Goal: Task Accomplishment & Management: Complete application form

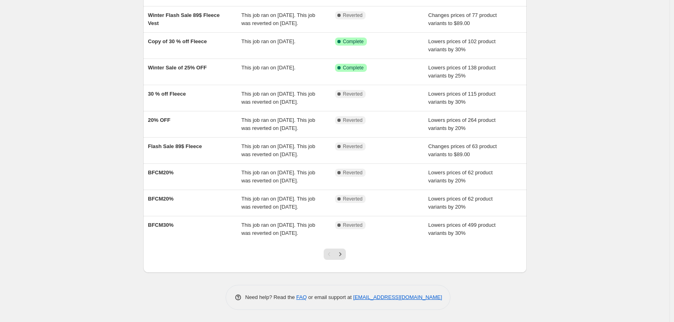
scroll to position [158, 0]
click at [341, 256] on icon "Next" at bounding box center [340, 254] width 2 height 4
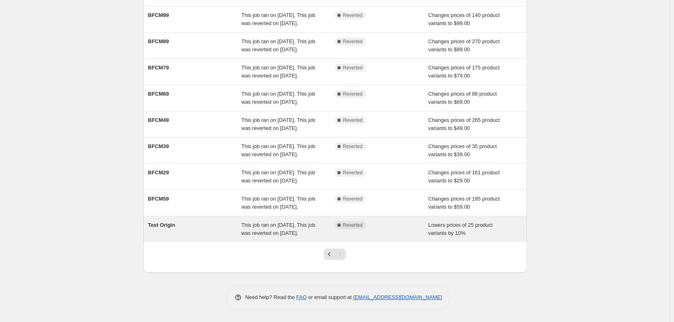
scroll to position [140, 0]
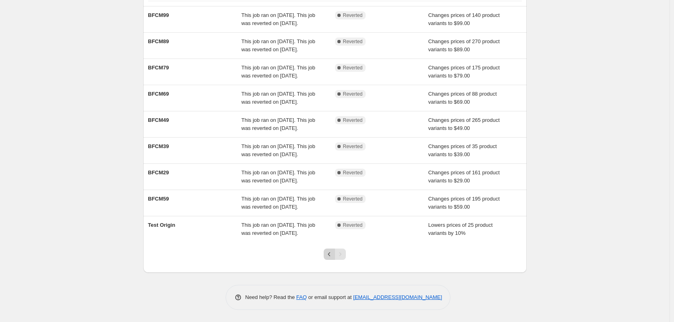
click at [330, 255] on icon "Previous" at bounding box center [329, 254] width 8 height 8
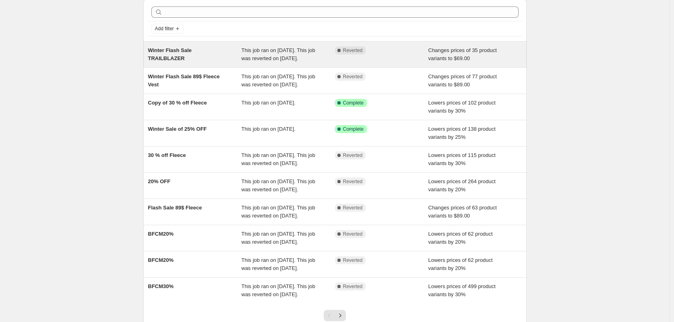
scroll to position [0, 0]
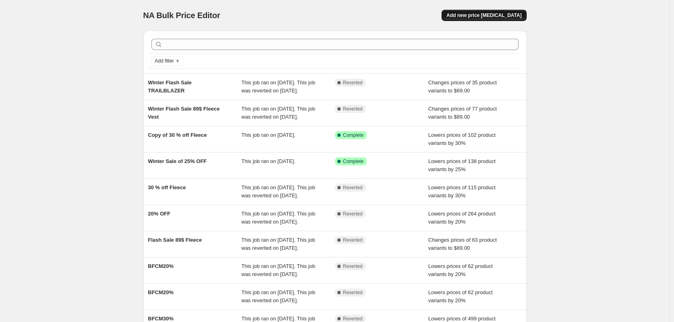
click at [525, 11] on button "Add new price [MEDICAL_DATA]" at bounding box center [484, 15] width 85 height 11
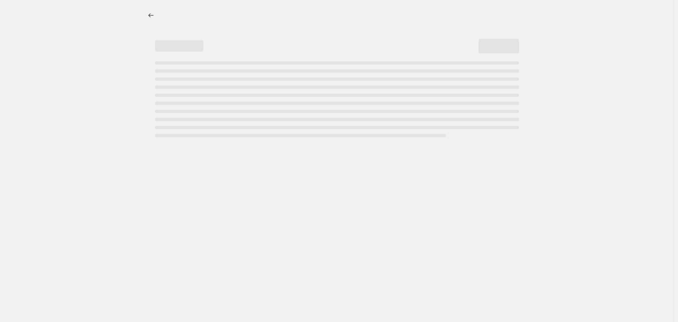
select select "percentage"
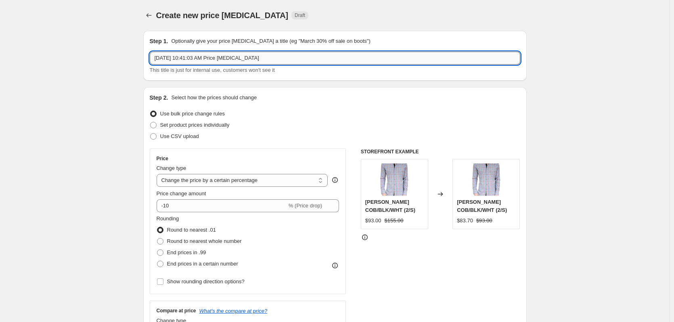
click at [269, 58] on input "[DATE] 10:41:03 AM Price [MEDICAL_DATA]" at bounding box center [335, 58] width 370 height 13
drag, startPoint x: 269, startPoint y: 58, endPoint x: 125, endPoint y: 78, distance: 145.9
type input "[DATE] Sale"
click at [318, 107] on div "Step 2. Select how the prices should change Use bulk price change rules Set pro…" at bounding box center [335, 229] width 370 height 270
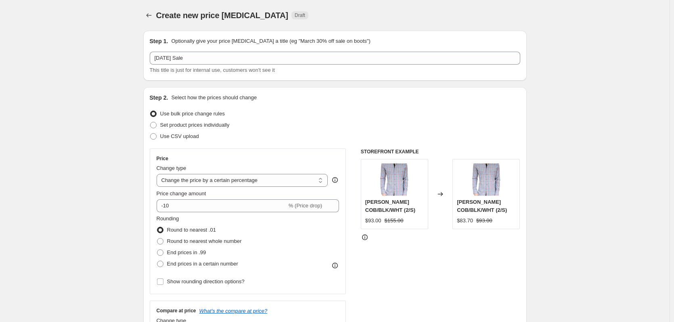
click at [291, 105] on div "Step 2. Select how the prices should change Use bulk price change rules Set pro…" at bounding box center [335, 229] width 370 height 270
click at [284, 108] on div "Use bulk price change rules" at bounding box center [335, 113] width 370 height 11
click at [155, 125] on span at bounding box center [153, 125] width 6 height 6
click at [151, 122] on input "Set product prices individually" at bounding box center [150, 122] width 0 height 0
radio input "true"
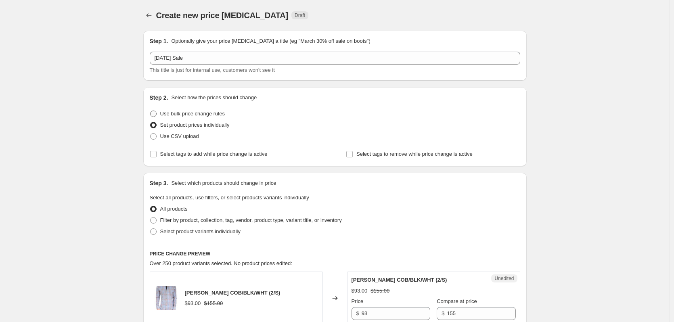
click at [154, 114] on span at bounding box center [153, 114] width 6 height 6
click at [151, 111] on input "Use bulk price change rules" at bounding box center [150, 111] width 0 height 0
radio input "true"
select select "percentage"
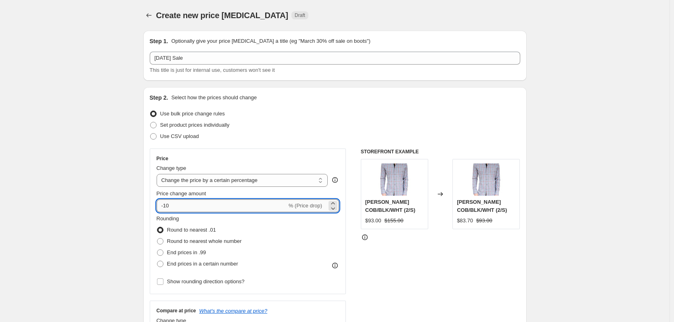
click at [171, 207] on input "-10" at bounding box center [222, 205] width 130 height 13
type input "-1"
type input "-30"
click at [289, 224] on div "Rounding Round to nearest .01 Round to nearest whole number End prices in .99 E…" at bounding box center [248, 242] width 183 height 55
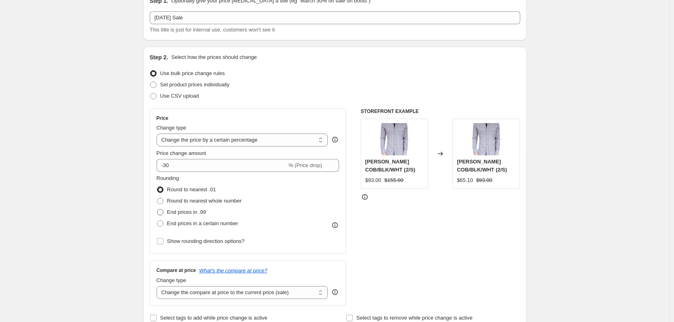
click at [178, 212] on span "End prices in .99" at bounding box center [186, 212] width 39 height 6
click at [157, 209] on input "End prices in .99" at bounding box center [157, 209] width 0 height 0
radio input "true"
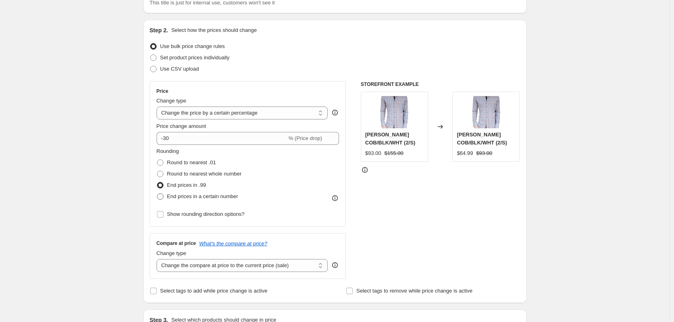
scroll to position [81, 0]
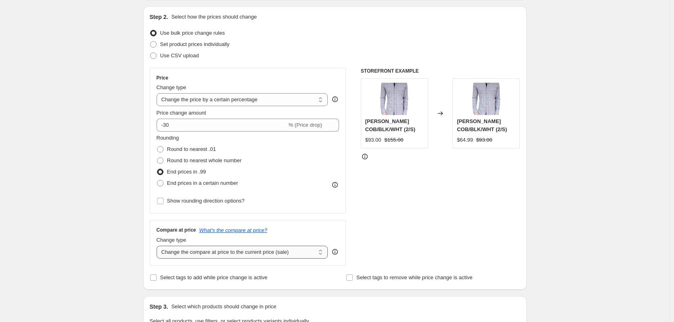
click at [287, 251] on select "Change the compare at price to the current price (sale) Change the compare at p…" at bounding box center [243, 252] width 172 height 13
select select "no_change"
click at [158, 246] on select "Change the compare at price to the current price (sale) Change the compare at p…" at bounding box center [243, 252] width 172 height 13
click at [163, 200] on input "Show rounding direction options?" at bounding box center [160, 201] width 6 height 6
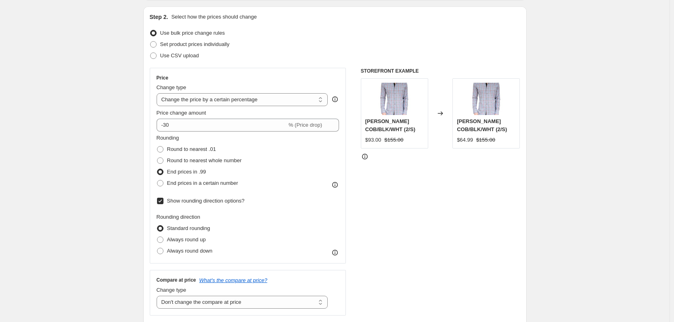
click at [163, 200] on input "Show rounding direction options?" at bounding box center [160, 201] width 6 height 6
checkbox input "false"
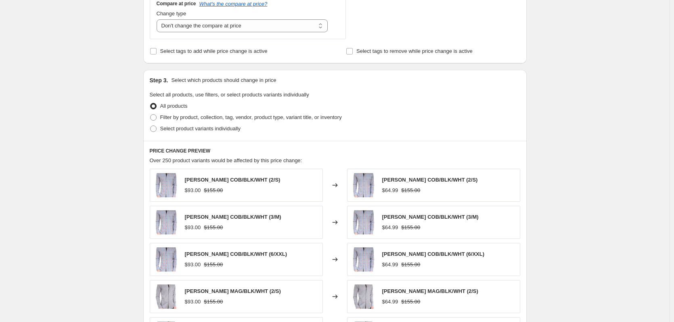
scroll to position [323, 0]
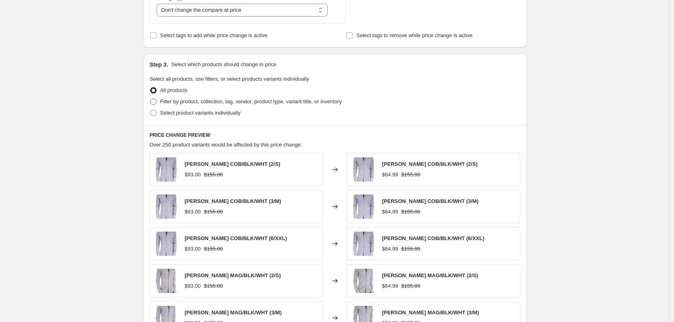
click at [172, 107] on label "Filter by product, collection, tag, vendor, product type, variant title, or inv…" at bounding box center [246, 101] width 192 height 11
click at [151, 99] on input "Filter by product, collection, tag, vendor, product type, variant title, or inv…" at bounding box center [150, 98] width 0 height 0
radio input "true"
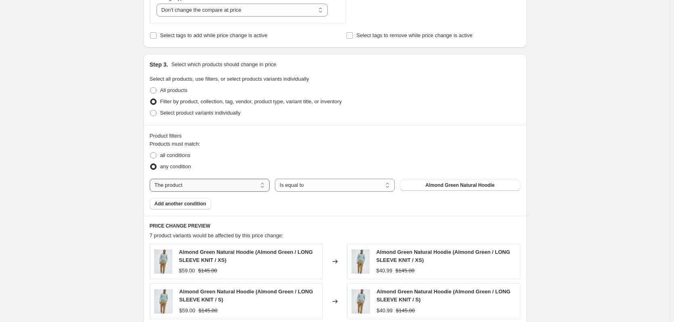
click at [181, 187] on select "The product The product's collection The product's tag The product's vendor The…" at bounding box center [210, 185] width 120 height 13
select select "tag"
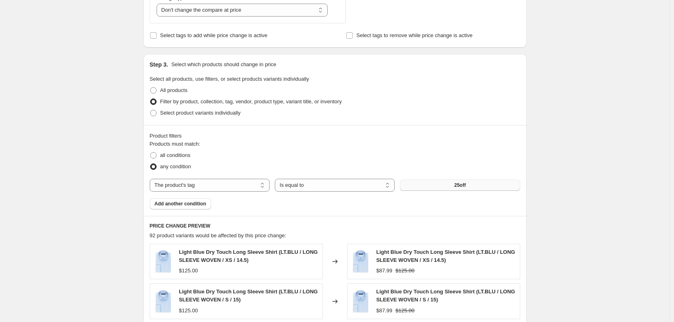
click at [417, 187] on button "25off" at bounding box center [460, 185] width 120 height 11
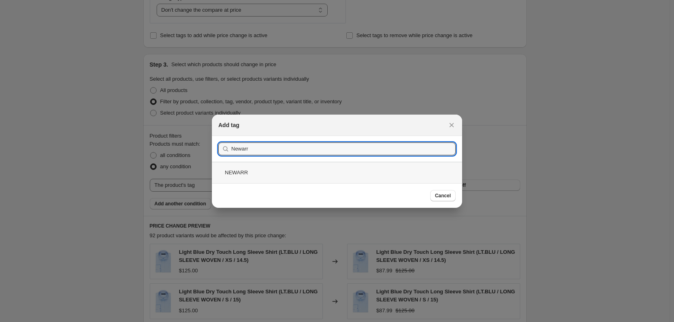
type input "Newarr"
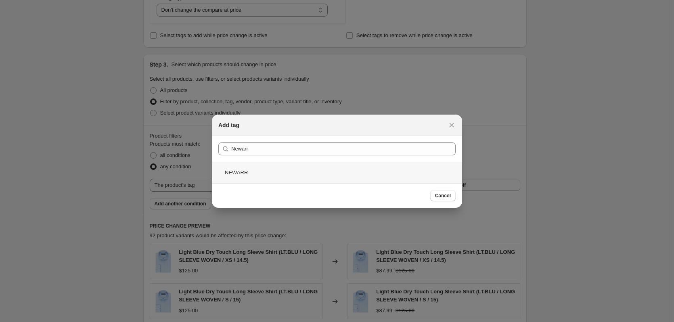
click at [222, 172] on div "NEWARR" at bounding box center [337, 172] width 250 height 21
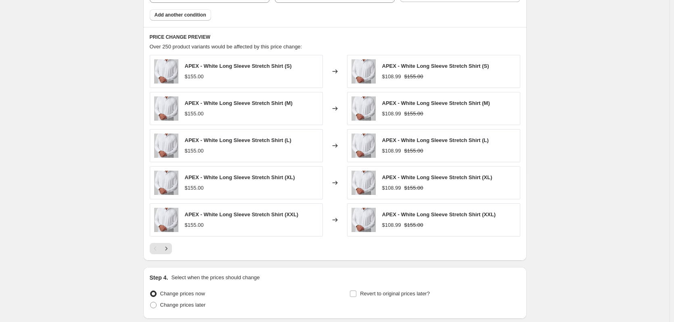
scroll to position [525, 0]
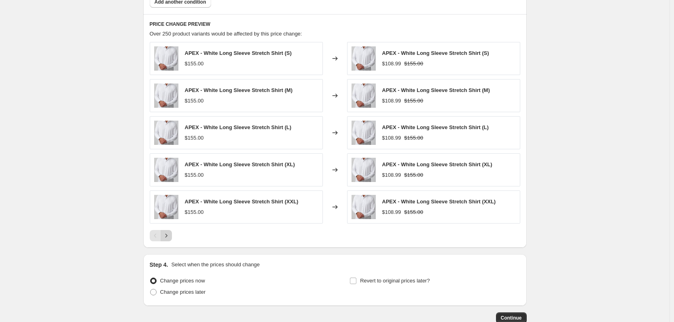
click at [167, 236] on icon "Next" at bounding box center [166, 236] width 2 height 4
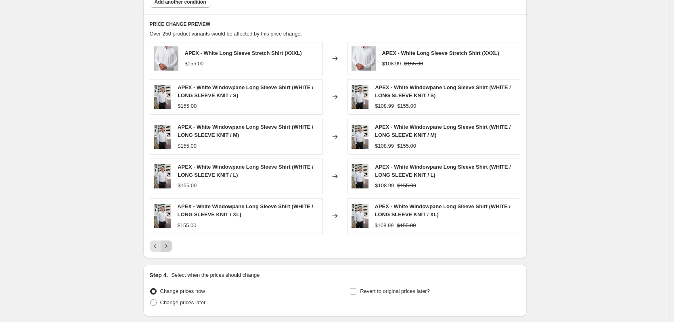
click at [169, 236] on div "APEX - White Long Sleeve Stretch Shirt (XXXL) $155.00 Changed to APEX - White L…" at bounding box center [335, 147] width 370 height 210
click at [166, 251] on button "Next" at bounding box center [166, 246] width 11 height 11
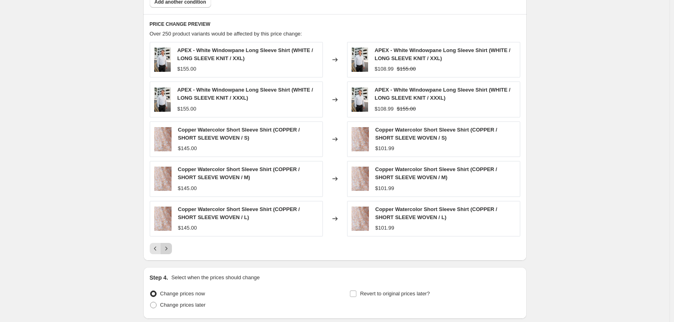
click at [166, 251] on icon "Next" at bounding box center [166, 249] width 8 height 8
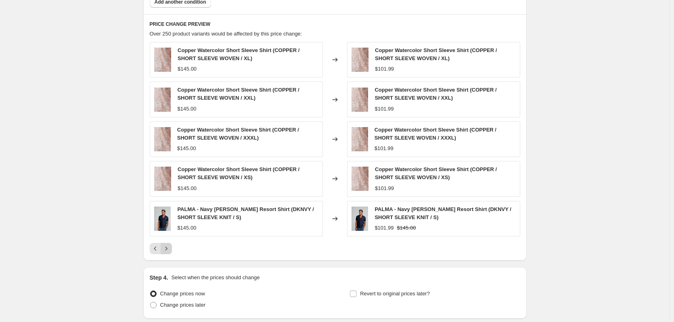
click at [166, 251] on icon "Next" at bounding box center [166, 249] width 8 height 8
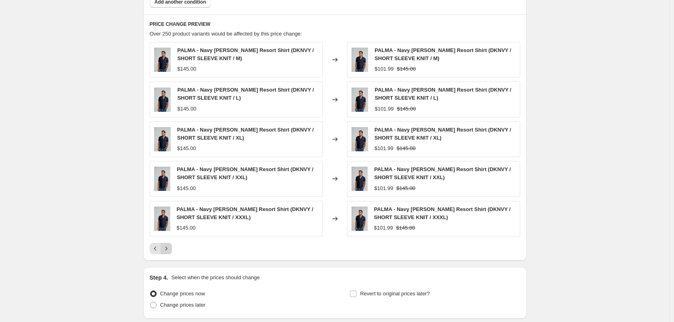
click at [166, 251] on icon "Next" at bounding box center [166, 249] width 8 height 8
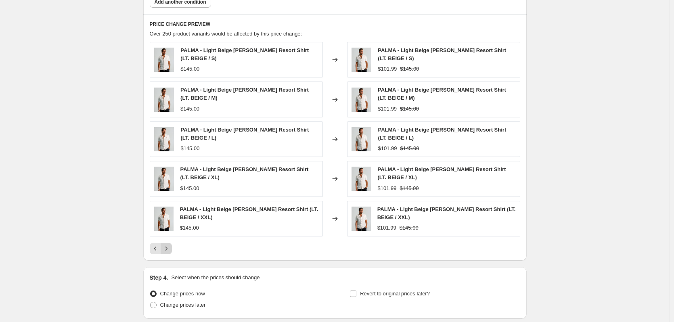
click at [166, 251] on icon "Next" at bounding box center [166, 249] width 8 height 8
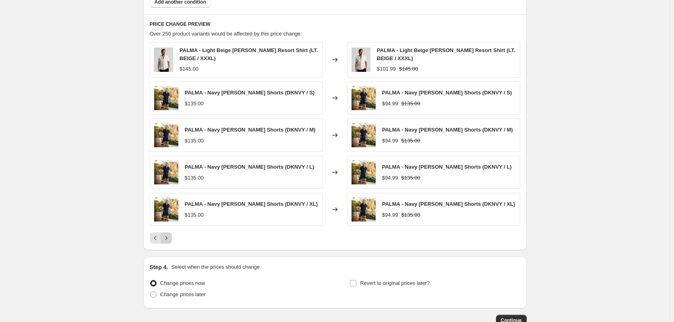
click at [168, 241] on icon "Next" at bounding box center [166, 238] width 8 height 8
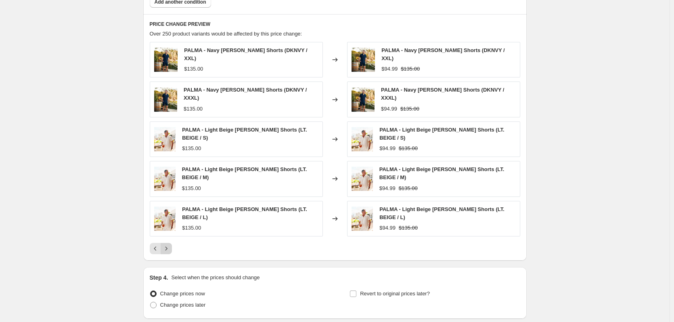
click at [167, 245] on icon "Next" at bounding box center [166, 249] width 8 height 8
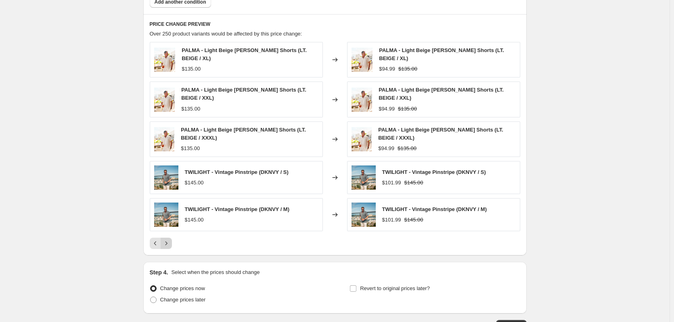
click at [167, 245] on icon "Next" at bounding box center [166, 243] width 8 height 8
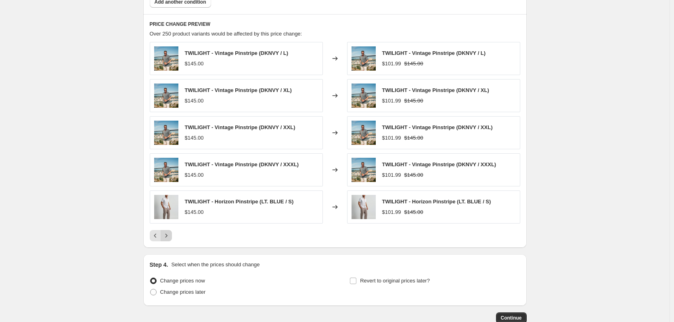
click at [168, 237] on icon "Next" at bounding box center [166, 236] width 8 height 8
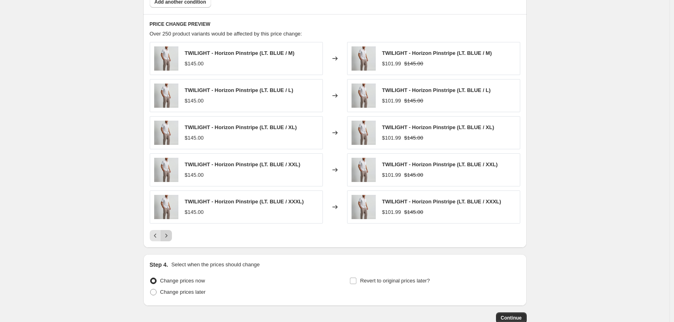
click at [168, 237] on icon "Next" at bounding box center [166, 236] width 8 height 8
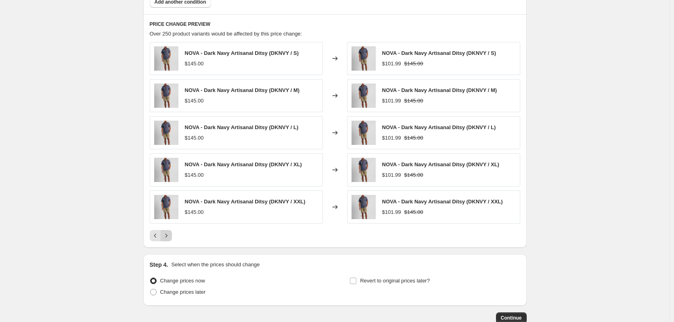
click at [168, 237] on icon "Next" at bounding box center [166, 236] width 8 height 8
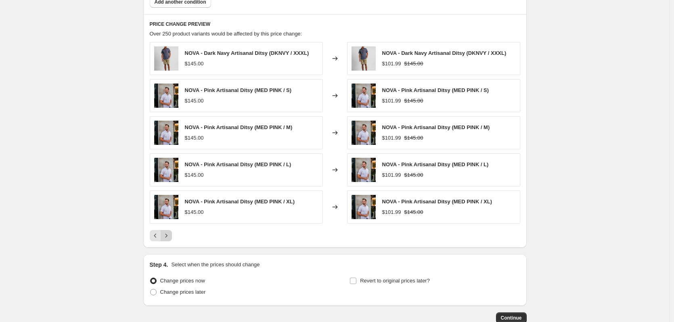
click at [168, 237] on icon "Next" at bounding box center [166, 236] width 8 height 8
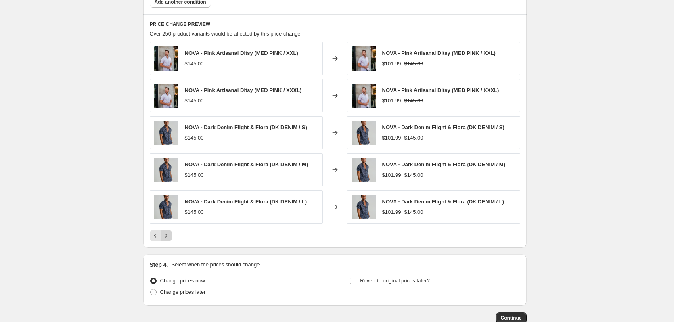
click at [168, 237] on icon "Next" at bounding box center [166, 236] width 8 height 8
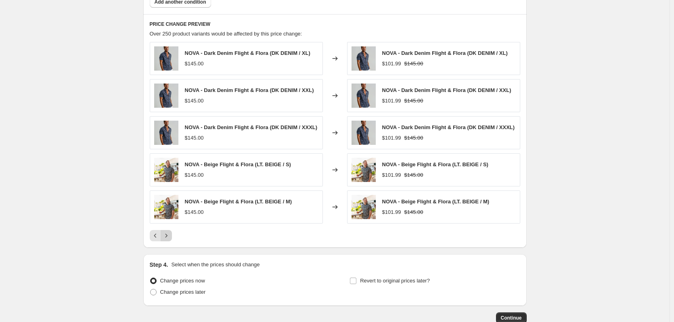
click at [168, 237] on icon "Next" at bounding box center [166, 236] width 8 height 8
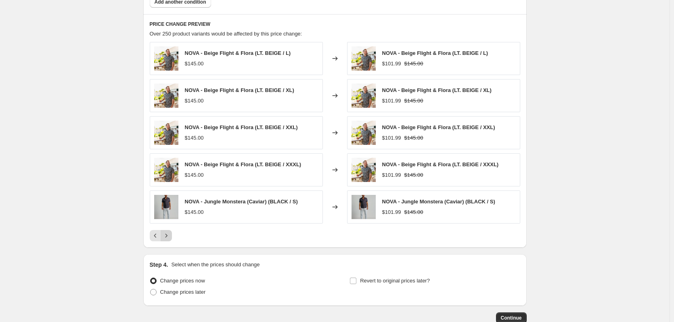
click at [168, 237] on icon "Next" at bounding box center [166, 236] width 8 height 8
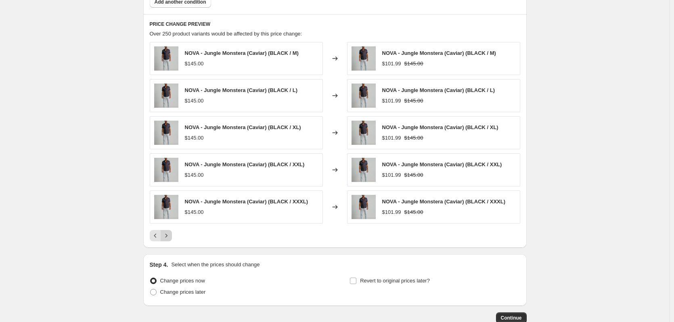
click at [168, 237] on icon "Next" at bounding box center [166, 236] width 8 height 8
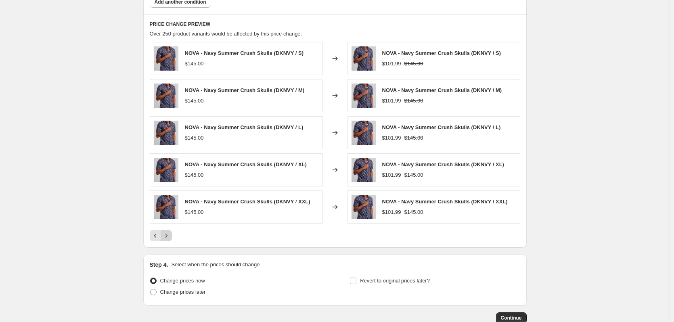
click at [168, 237] on icon "Next" at bounding box center [166, 236] width 8 height 8
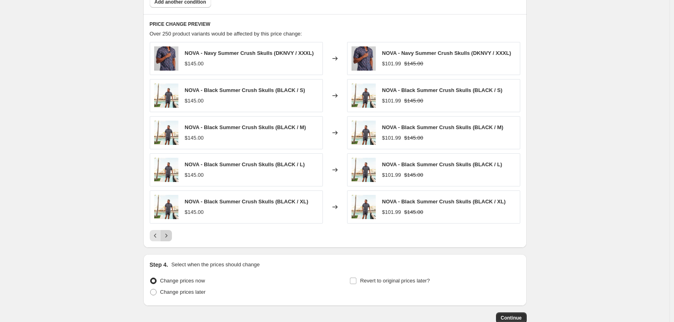
click at [168, 237] on icon "Next" at bounding box center [166, 236] width 8 height 8
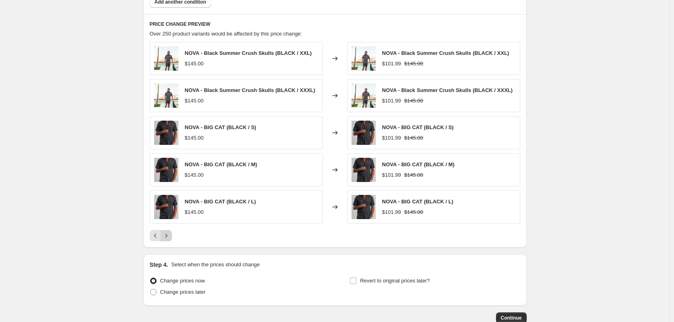
click at [168, 237] on icon "Next" at bounding box center [166, 236] width 8 height 8
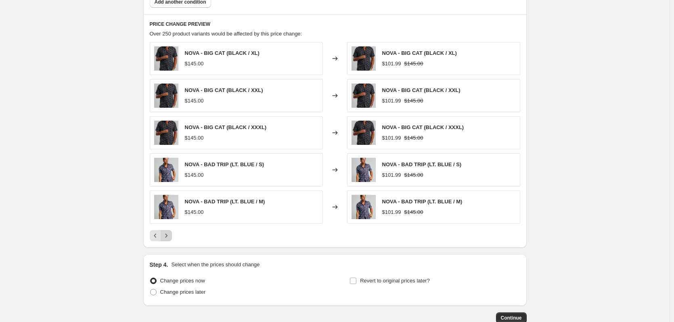
click at [168, 237] on icon "Next" at bounding box center [166, 236] width 8 height 8
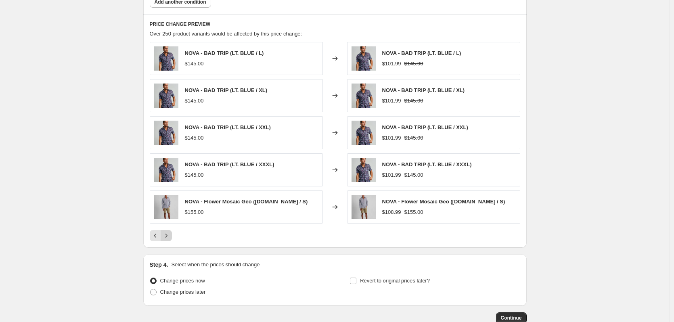
click at [168, 237] on icon "Next" at bounding box center [166, 236] width 8 height 8
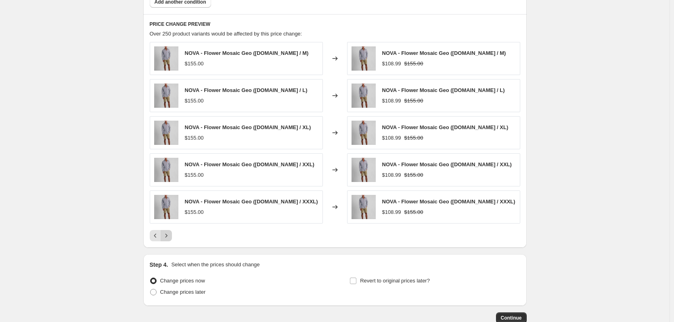
click at [168, 237] on icon "Next" at bounding box center [166, 236] width 8 height 8
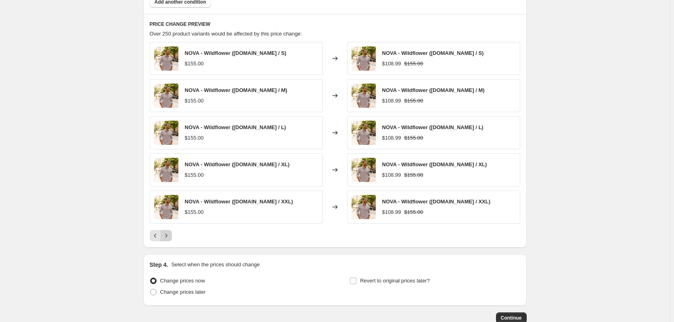
click at [168, 237] on icon "Next" at bounding box center [166, 236] width 8 height 8
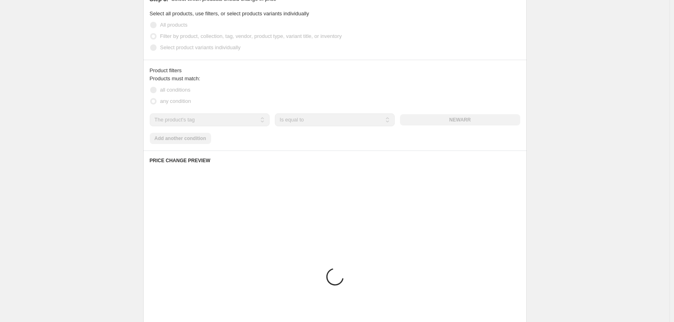
scroll to position [293, 0]
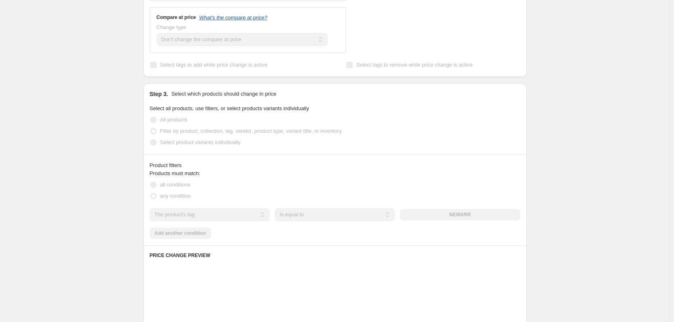
click at [123, 132] on div "Create new price [MEDICAL_DATA]. This page is ready Create new price [MEDICAL_D…" at bounding box center [335, 156] width 670 height 898
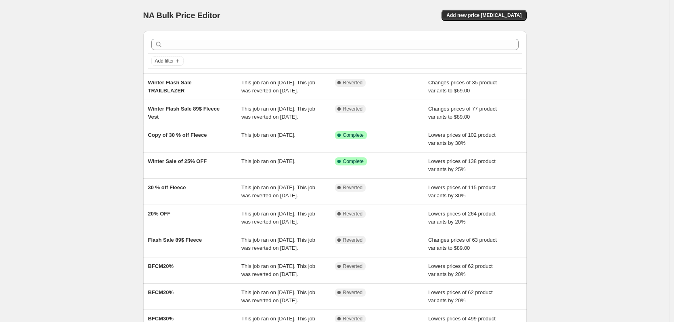
click at [82, 126] on div "NA Bulk Price Editor. This page is ready NA Bulk Price Editor Add new price [ME…" at bounding box center [335, 208] width 670 height 416
click at [136, 85] on div "NA Bulk Price Editor. This page is ready NA Bulk Price Editor Add new price [ME…" at bounding box center [335, 208] width 403 height 416
click at [496, 15] on span "Add new price [MEDICAL_DATA]" at bounding box center [483, 15] width 75 height 6
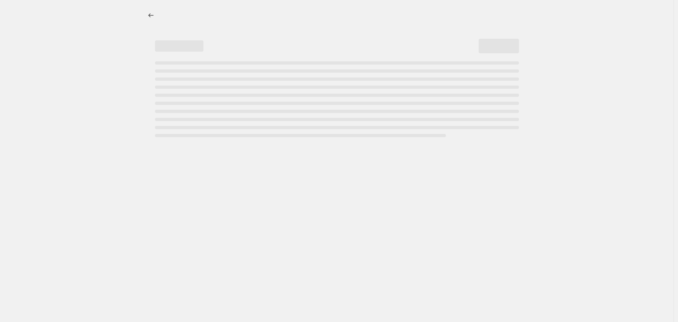
select select "percentage"
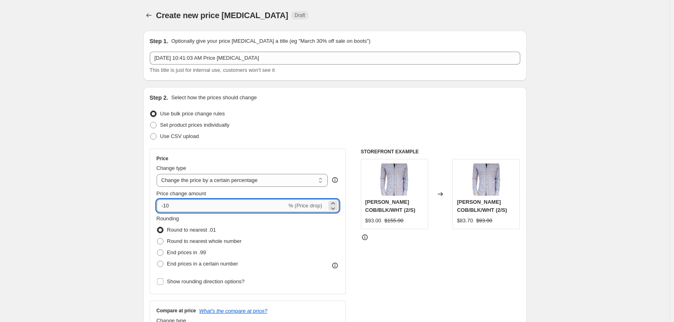
click at [172, 207] on input "-10" at bounding box center [222, 205] width 130 height 13
type input "-1"
type input "-30"
click at [336, 106] on div "Step 2. Select how the prices should change Use bulk price change rules Set pro…" at bounding box center [335, 229] width 370 height 270
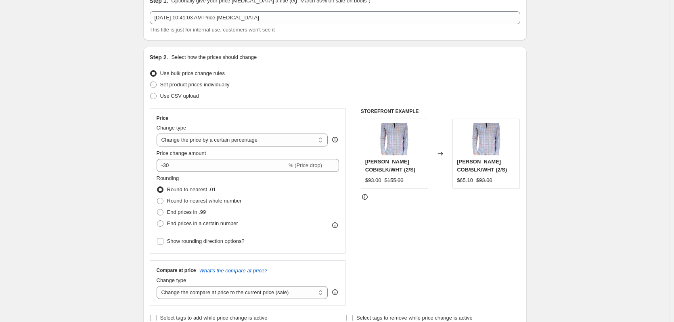
scroll to position [81, 0]
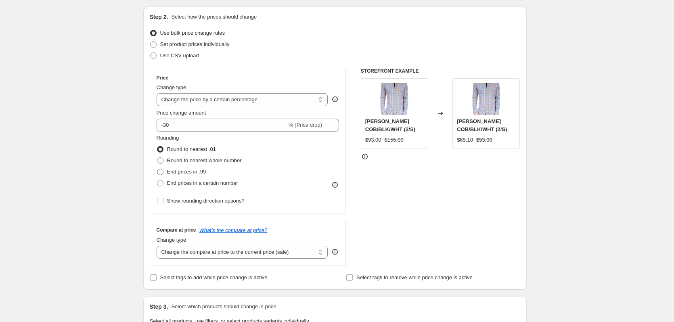
click at [181, 172] on span "End prices in .99" at bounding box center [186, 172] width 39 height 6
click at [157, 169] on input "End prices in .99" at bounding box center [157, 169] width 0 height 0
radio input "true"
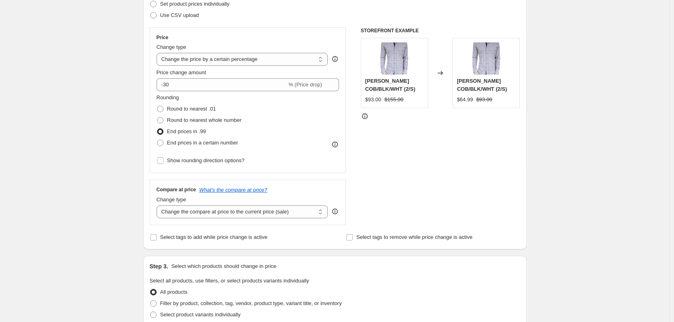
scroll to position [161, 0]
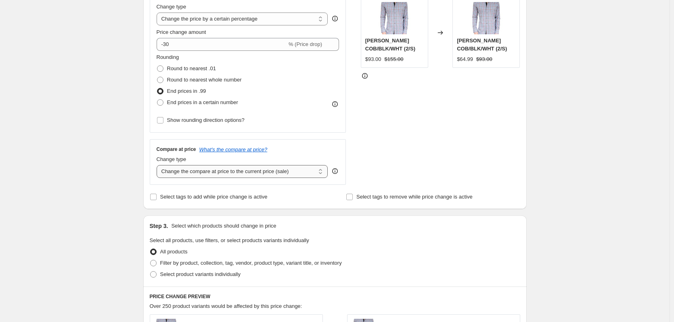
click at [258, 173] on select "Change the compare at price to the current price (sale) Change the compare at p…" at bounding box center [243, 171] width 172 height 13
select select "no_change"
click at [158, 165] on select "Change the compare at price to the current price (sale) Change the compare at p…" at bounding box center [243, 171] width 172 height 13
click at [463, 138] on div "STOREFRONT EXAMPLE [PERSON_NAME] COB/BLK/WHT (2/S) $93.00 $155.00 Changed to [P…" at bounding box center [440, 86] width 159 height 198
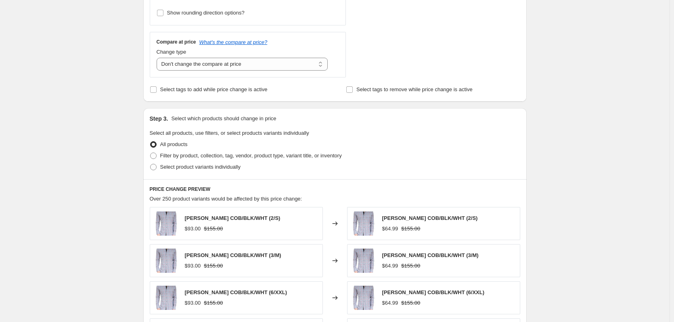
scroll to position [283, 0]
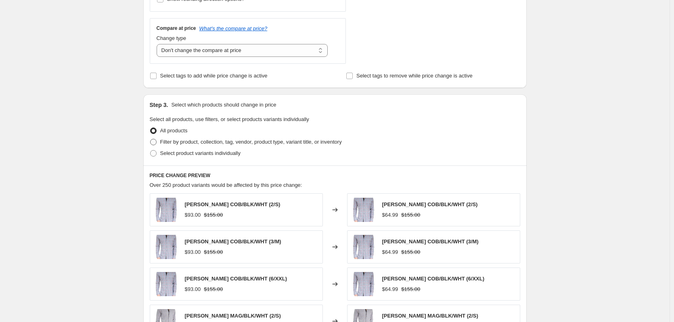
click at [320, 144] on span "Filter by product, collection, tag, vendor, product type, variant title, or inv…" at bounding box center [251, 142] width 182 height 6
click at [151, 139] on input "Filter by product, collection, tag, vendor, product type, variant title, or inv…" at bounding box center [150, 139] width 0 height 0
radio input "true"
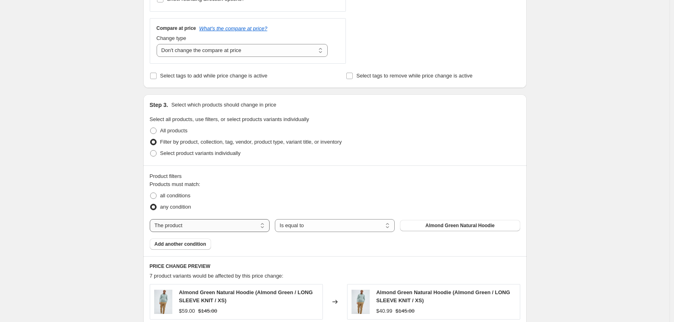
click at [177, 230] on select "The product The product's collection The product's tag The product's vendor The…" at bounding box center [210, 225] width 120 height 13
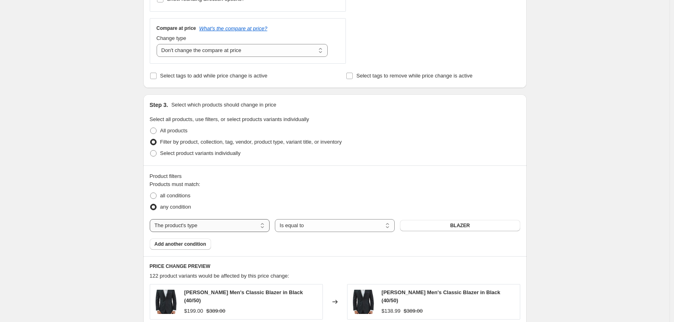
click at [193, 224] on select "The product The product's collection The product's tag The product's vendor The…" at bounding box center [210, 225] width 120 height 13
select select "tag"
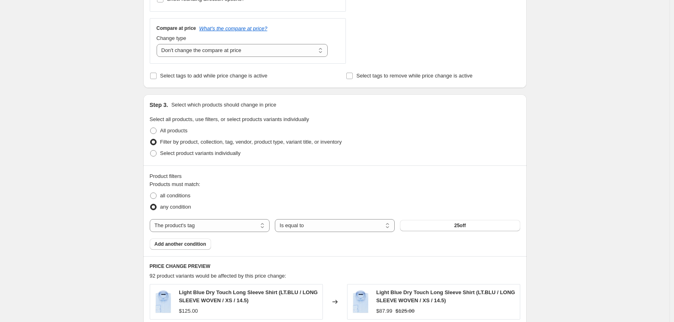
click at [289, 245] on div "Products must match: all conditions any condition The product The product's col…" at bounding box center [335, 214] width 370 height 69
click at [449, 228] on button "25off" at bounding box center [460, 225] width 120 height 11
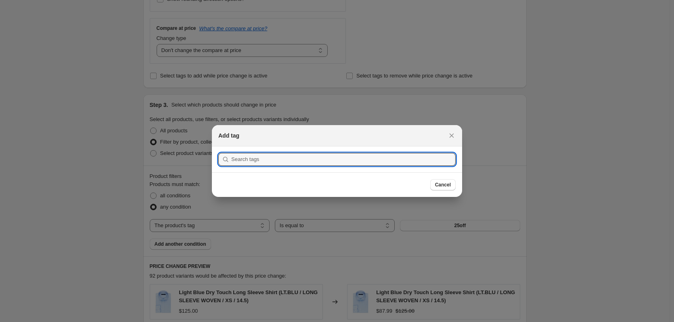
scroll to position [0, 0]
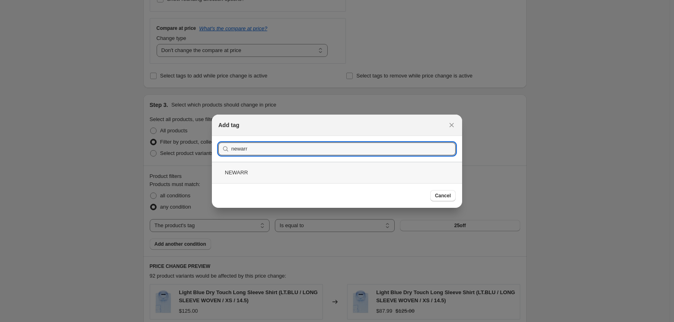
type input "newarr"
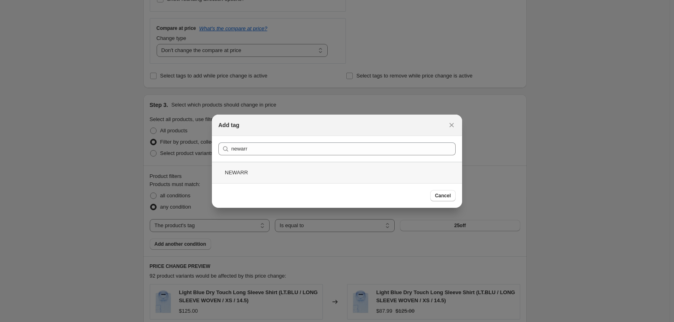
click at [241, 173] on div "NEWARR" at bounding box center [337, 172] width 250 height 21
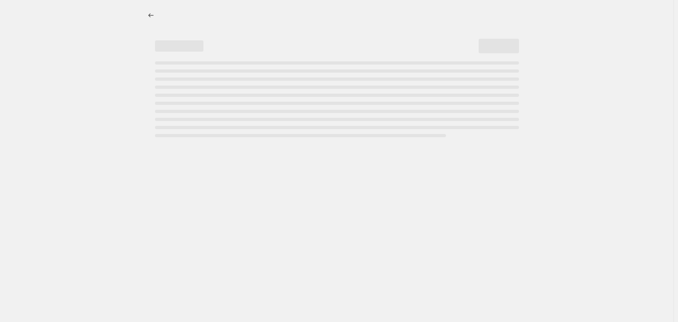
select select "percentage"
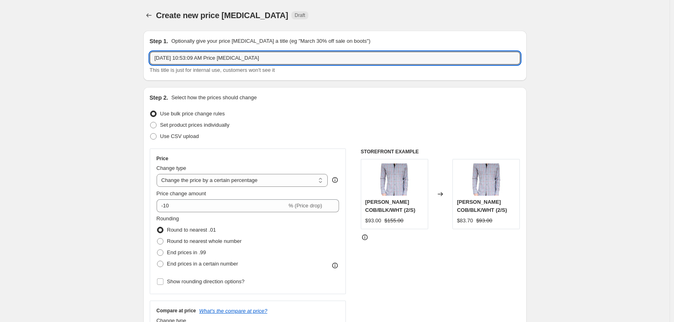
drag, startPoint x: 283, startPoint y: 52, endPoint x: 144, endPoint y: 57, distance: 139.3
click at [173, 60] on input "Laborday Sale" at bounding box center [335, 58] width 370 height 13
click at [171, 61] on input "Laborday Sale" at bounding box center [335, 58] width 370 height 13
type input "Labor day Sale"
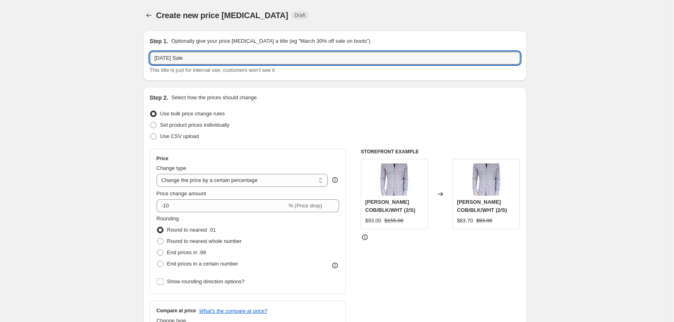
click at [221, 66] on div "Labor day Sale This title is just for internal use, customers won't see it" at bounding box center [335, 63] width 370 height 23
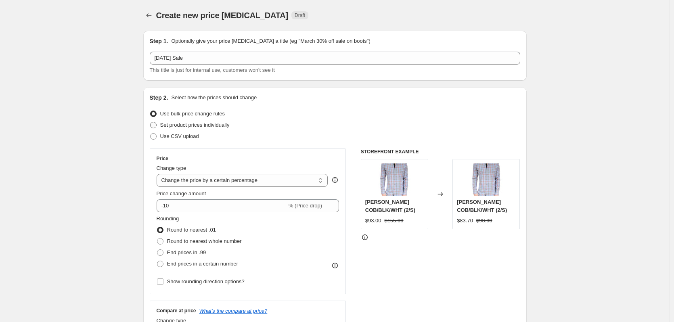
click at [208, 122] on span "Set product prices individually" at bounding box center [194, 125] width 69 height 6
click at [151, 122] on input "Set product prices individually" at bounding box center [150, 122] width 0 height 0
radio input "true"
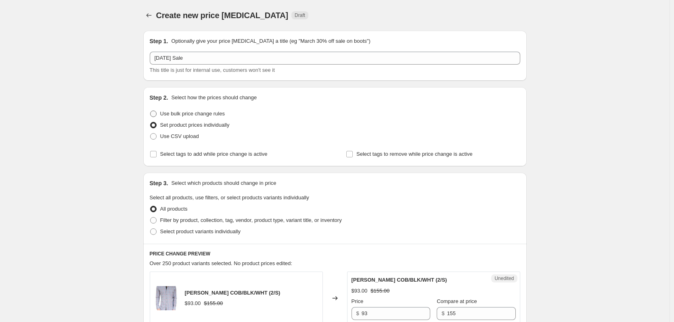
drag, startPoint x: 193, startPoint y: 117, endPoint x: 201, endPoint y: 117, distance: 7.7
click at [193, 117] on span "Use bulk price change rules" at bounding box center [192, 114] width 65 height 8
click at [151, 111] on input "Use bulk price change rules" at bounding box center [150, 111] width 0 height 0
radio input "true"
select select "percentage"
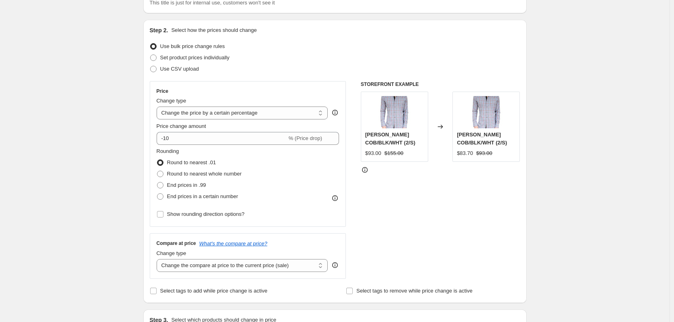
scroll to position [81, 0]
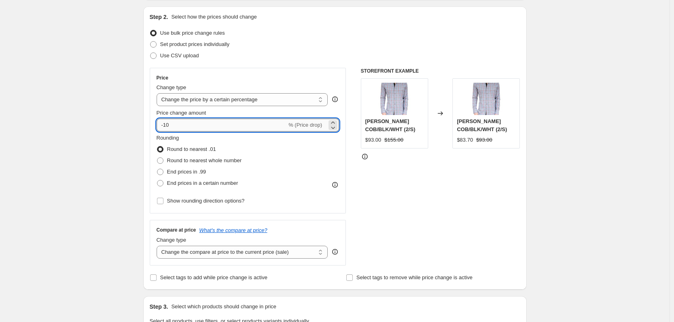
click at [197, 126] on input "-10" at bounding box center [222, 125] width 130 height 13
type input "-1"
type input "-30"
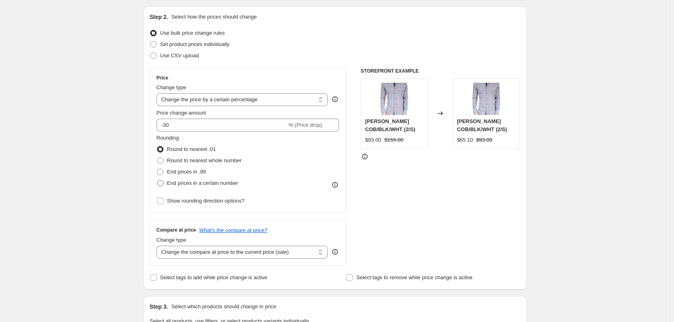
click at [203, 183] on span "End prices in a certain number" at bounding box center [202, 183] width 71 height 6
click at [157, 180] on input "End prices in a certain number" at bounding box center [157, 180] width 0 height 0
radio input "true"
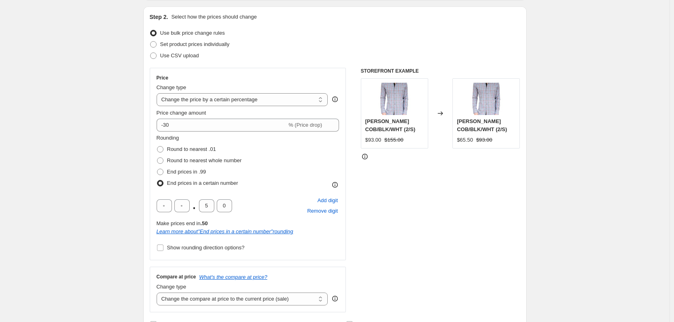
click at [201, 182] on span "End prices in a certain number" at bounding box center [202, 183] width 71 height 6
click at [157, 180] on input "End prices in a certain number" at bounding box center [157, 180] width 0 height 0
click at [190, 170] on span "End prices in .99" at bounding box center [186, 172] width 39 height 6
click at [157, 169] on input "End prices in .99" at bounding box center [157, 169] width 0 height 0
radio input "true"
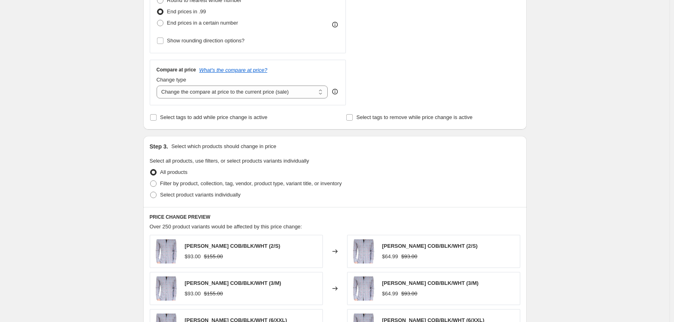
scroll to position [242, 0]
drag, startPoint x: 292, startPoint y: 90, endPoint x: 287, endPoint y: 92, distance: 4.7
click at [292, 90] on select "Change the compare at price to the current price (sale) Change the compare at p…" at bounding box center [243, 90] width 172 height 13
select select "no_change"
click at [158, 84] on select "Change the compare at price to the current price (sale) Change the compare at p…" at bounding box center [243, 90] width 172 height 13
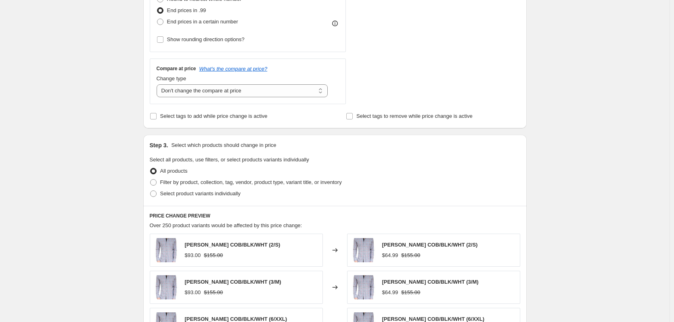
click at [377, 74] on div "STOREFRONT EXAMPLE [PERSON_NAME] COB/BLK/WHT (2/S) $93.00 $155.00 Changed to [P…" at bounding box center [440, 5] width 159 height 198
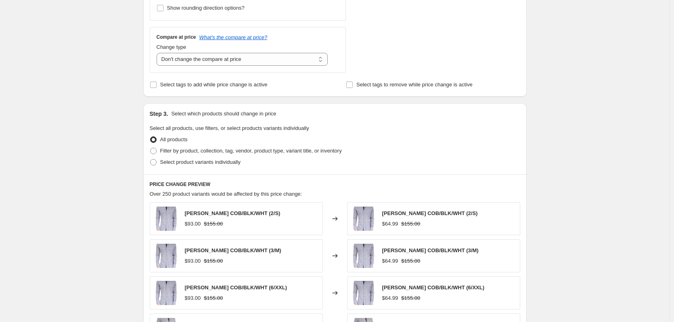
scroll to position [283, 0]
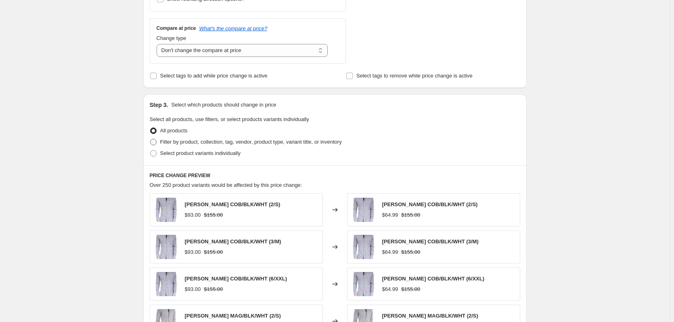
click at [174, 141] on span "Filter by product, collection, tag, vendor, product type, variant title, or inv…" at bounding box center [251, 142] width 182 height 6
click at [151, 139] on input "Filter by product, collection, tag, vendor, product type, variant title, or inv…" at bounding box center [150, 139] width 0 height 0
radio input "true"
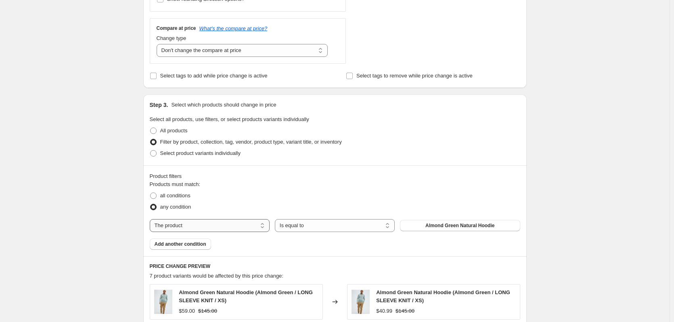
click at [239, 229] on select "The product The product's collection The product's tag The product's vendor The…" at bounding box center [210, 225] width 120 height 13
select select "tag"
click at [328, 224] on select "Is equal to Is not equal to" at bounding box center [335, 225] width 120 height 13
click at [437, 225] on button "25off" at bounding box center [460, 225] width 120 height 11
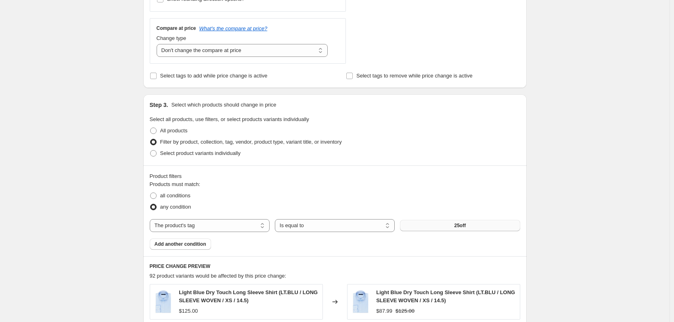
scroll to position [0, 0]
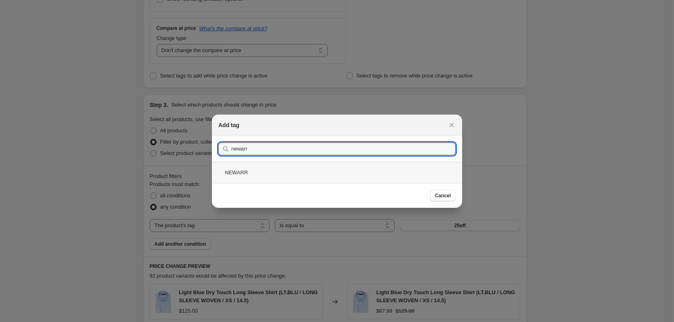
type input "newarr"
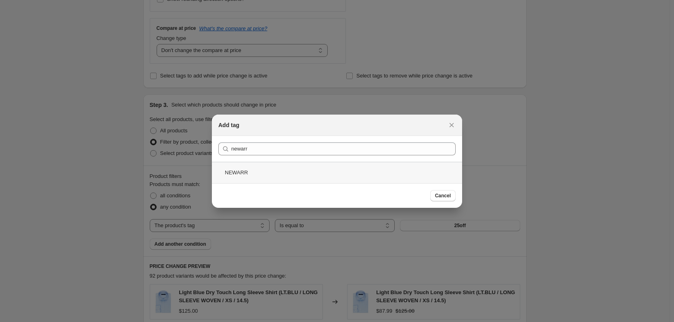
click at [244, 180] on div "NEWARR" at bounding box center [337, 172] width 250 height 21
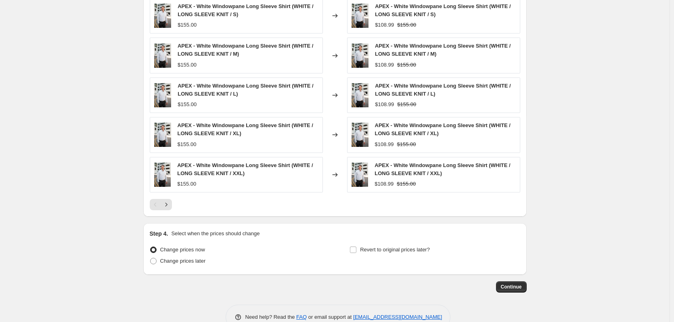
scroll to position [589, 0]
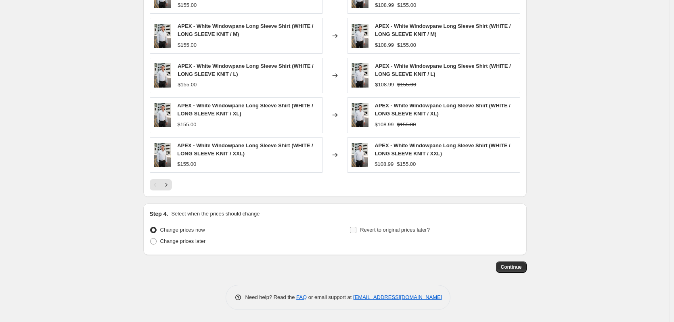
click at [354, 229] on input "Revert to original prices later?" at bounding box center [353, 230] width 6 height 6
checkbox input "true"
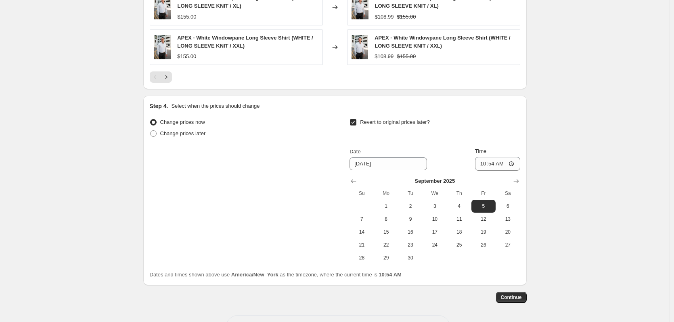
scroll to position [710, 0]
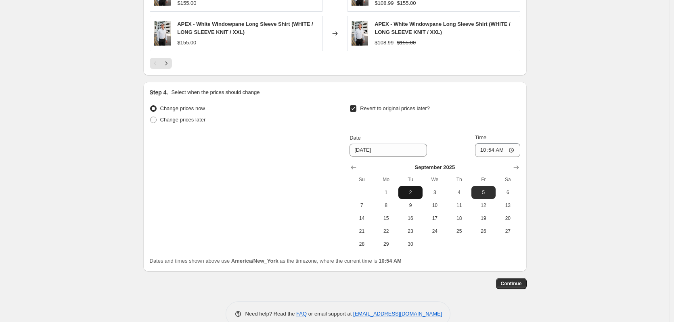
click at [411, 195] on span "2" at bounding box center [411, 192] width 18 height 6
type input "9/2/2025"
click at [513, 150] on input "10:54" at bounding box center [497, 150] width 45 height 14
type input "12:00"
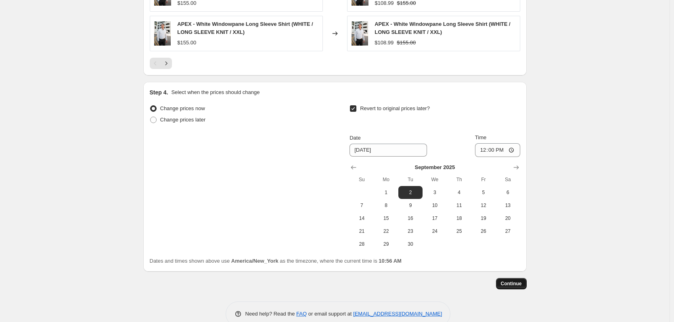
click at [504, 283] on span "Continue" at bounding box center [511, 283] width 21 height 6
